Goal: Find specific page/section: Find specific page/section

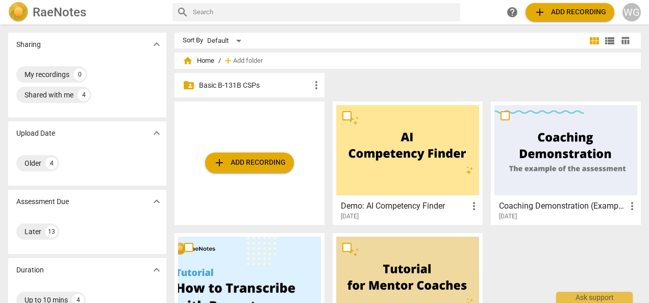
click at [269, 84] on p "Basic B-131B CSPs" at bounding box center [254, 85] width 111 height 11
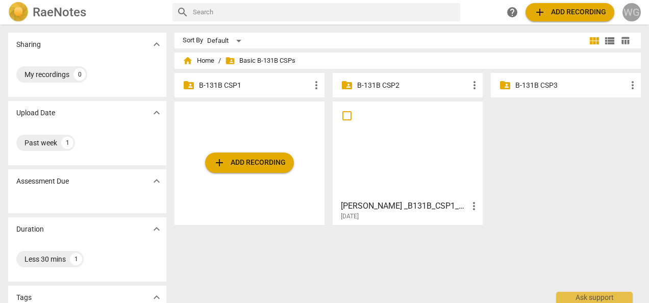
click at [631, 11] on div "WG" at bounding box center [631, 12] width 18 height 18
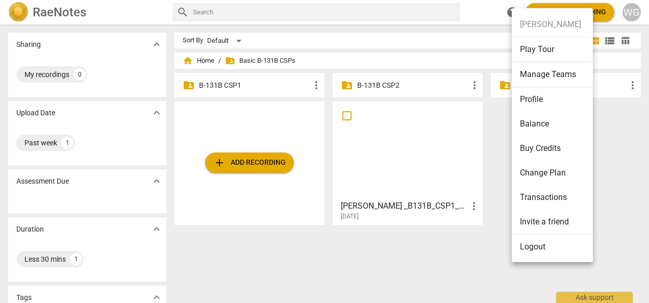
click at [219, 248] on div at bounding box center [324, 151] width 649 height 303
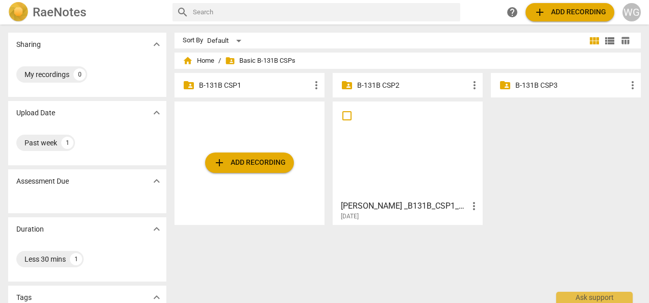
click at [21, 10] on img at bounding box center [18, 12] width 20 height 20
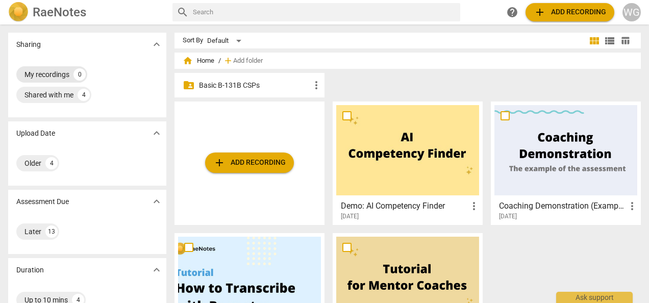
click at [54, 78] on div "My recordings" at bounding box center [46, 74] width 45 height 10
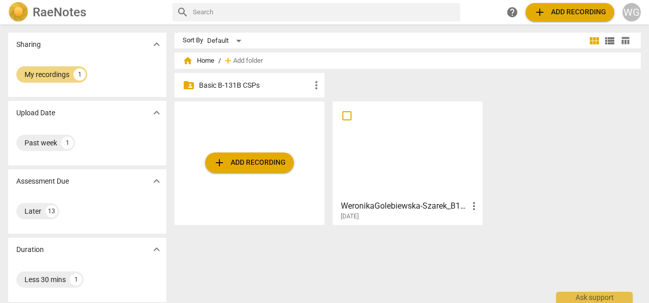
click at [357, 204] on h3 "WeronikaGolebiewska-Szarek_B131B_CSP1" at bounding box center [404, 206] width 127 height 12
